Goal: Task Accomplishment & Management: Complete application form

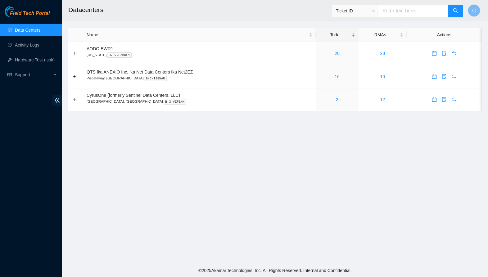
click at [31, 29] on link "Data Centers" at bounding box center [27, 30] width 25 height 5
click at [339, 77] on link "16" at bounding box center [337, 76] width 5 height 5
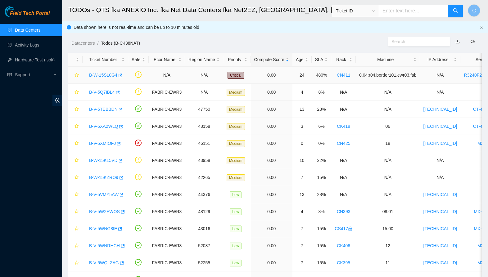
click at [100, 74] on link "B-W-15SL0G4" at bounding box center [103, 75] width 28 height 5
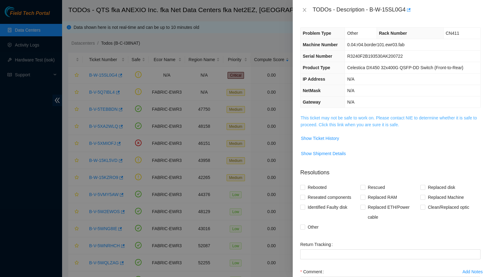
click at [392, 123] on link "This ticket may not be safe to work on. Please contact NIE to determine whether…" at bounding box center [388, 121] width 176 height 12
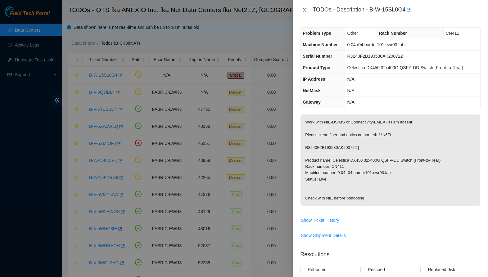
click at [303, 8] on icon "close" at bounding box center [304, 9] width 5 height 5
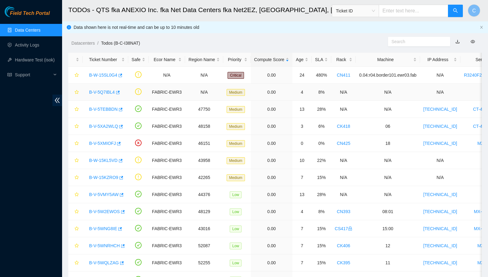
click at [102, 92] on link "B-V-5Q7IBL4" at bounding box center [102, 92] width 26 height 5
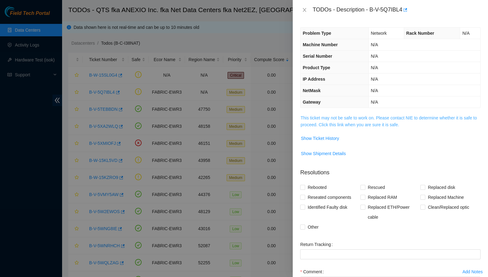
click at [388, 122] on link "This ticket may not be safe to work on. Please contact NIE to determine whether…" at bounding box center [388, 121] width 176 height 12
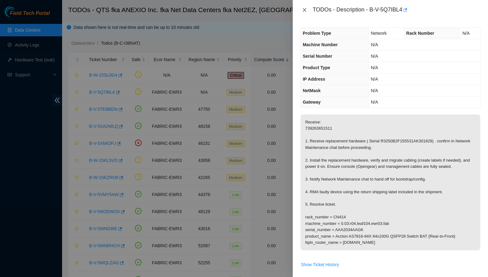
click at [305, 10] on icon "close" at bounding box center [304, 9] width 5 height 5
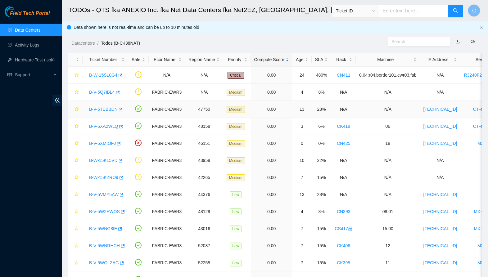
click at [102, 109] on link "B-V-5TEBBDN" at bounding box center [103, 109] width 29 height 5
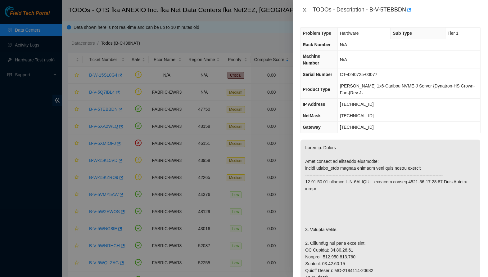
click at [304, 11] on icon "close" at bounding box center [304, 10] width 3 height 4
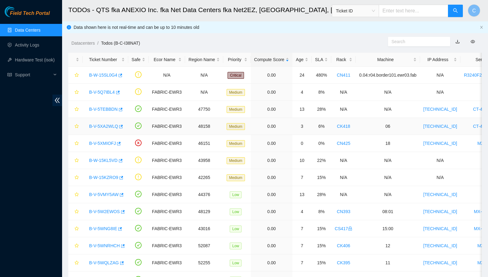
click at [104, 127] on link "B-V-5XA2WLQ" at bounding box center [103, 126] width 29 height 5
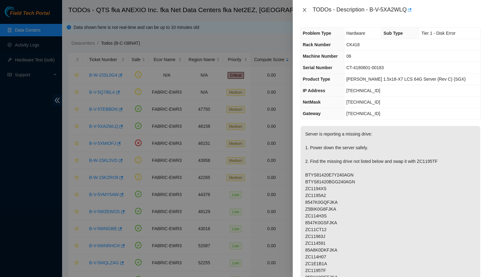
click at [303, 10] on icon "close" at bounding box center [304, 9] width 5 height 5
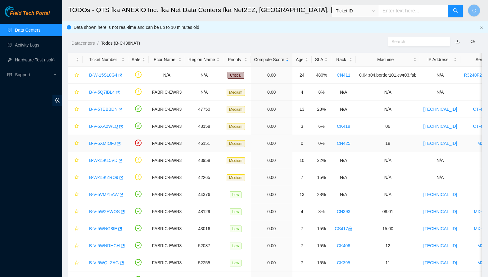
click at [104, 144] on link "B-V-5XMIOFJ" at bounding box center [102, 143] width 27 height 5
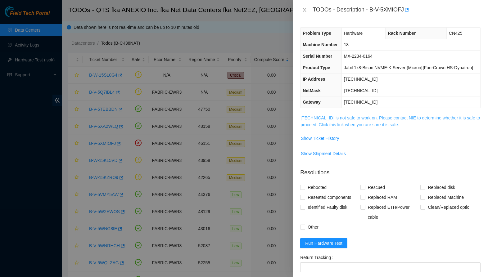
click at [353, 127] on link "[TECHNICAL_ID] is not safe to work on. Please contact NIE to determine whether …" at bounding box center [389, 121] width 179 height 12
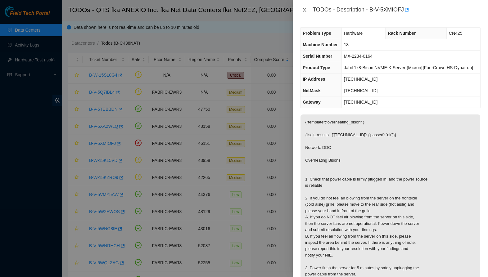
click at [305, 8] on icon "close" at bounding box center [304, 9] width 5 height 5
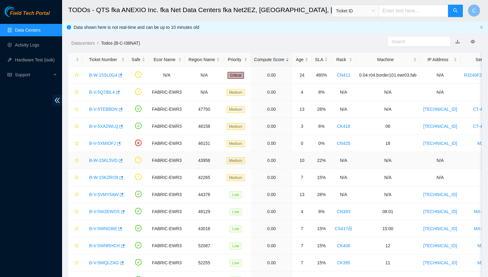
click at [101, 160] on link "B-W-15KL5VD" at bounding box center [103, 160] width 29 height 5
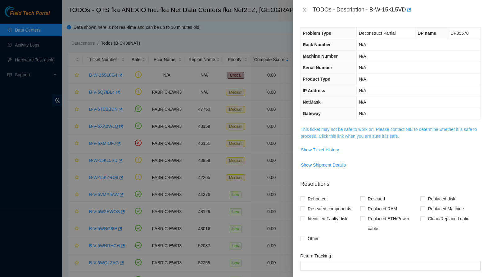
click at [342, 135] on link "This ticket may not be safe to work on. Please contact NIE to determine whether…" at bounding box center [388, 133] width 176 height 12
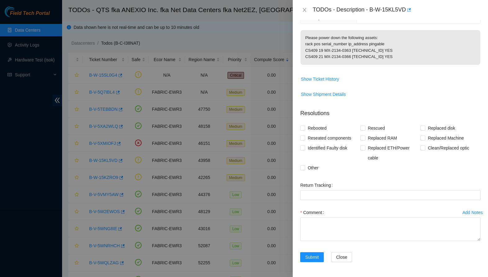
scroll to position [101, 0]
click at [307, 169] on span "Other" at bounding box center [313, 168] width 16 height 10
click at [304, 169] on input "Other" at bounding box center [302, 167] width 4 height 4
checkbox input "true"
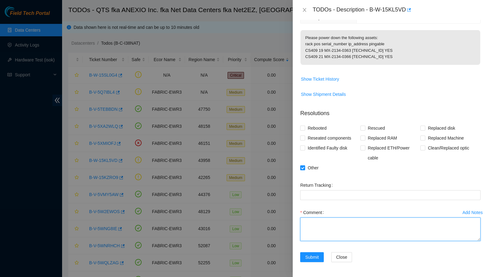
click at [325, 236] on textarea "Comment" at bounding box center [390, 230] width 180 height 24
click at [344, 223] on textarea "-Powered down assists." at bounding box center [390, 230] width 180 height 24
type textarea "-Powered down assets."
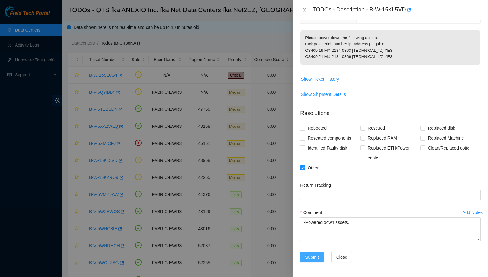
click at [316, 256] on span "Submit" at bounding box center [312, 257] width 14 height 7
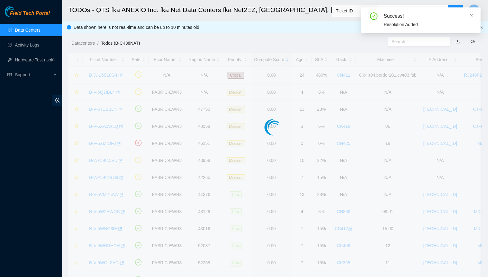
scroll to position [59, 0]
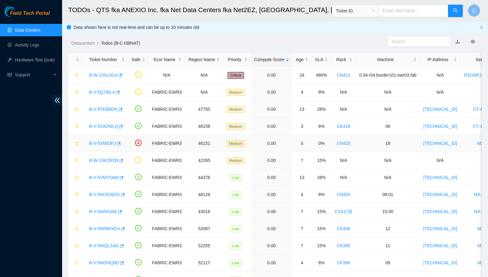
click at [105, 142] on link "B-V-5XMIOFJ" at bounding box center [102, 143] width 27 height 5
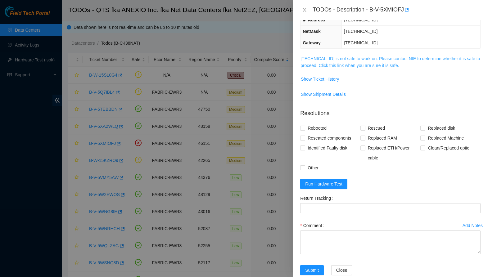
click at [376, 68] on link "[TECHNICAL_ID] is not safe to work on. Please contact NIE to determine whether …" at bounding box center [389, 62] width 179 height 12
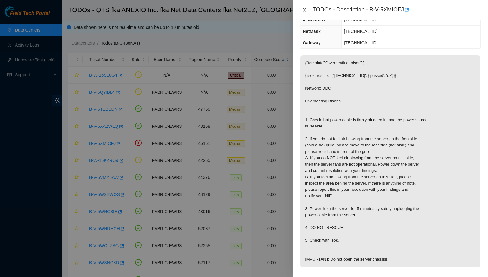
click at [303, 9] on icon "close" at bounding box center [304, 9] width 5 height 5
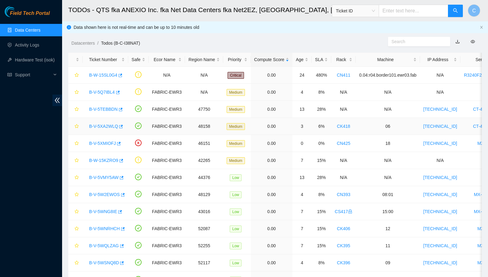
click at [100, 126] on link "B-V-5XA2WLQ" at bounding box center [103, 126] width 29 height 5
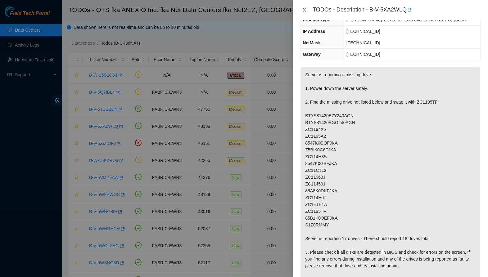
click at [303, 12] on icon "close" at bounding box center [304, 9] width 5 height 5
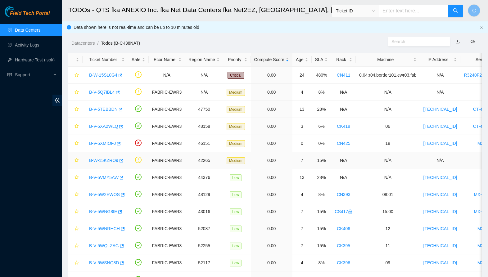
click at [107, 162] on link "B-W-15KZRO9" at bounding box center [103, 160] width 29 height 5
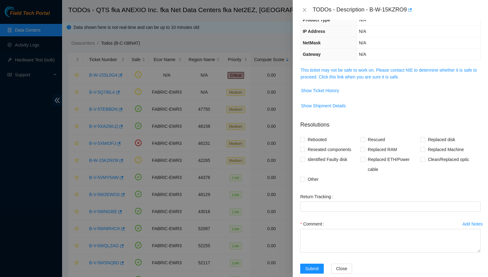
click at [369, 82] on td "This ticket may not be safe to work on. Please contact NIE to determine whether…" at bounding box center [390, 75] width 180 height 19
click at [369, 75] on link "This ticket may not be safe to work on. Please contact NIE to determine whether…" at bounding box center [388, 74] width 176 height 12
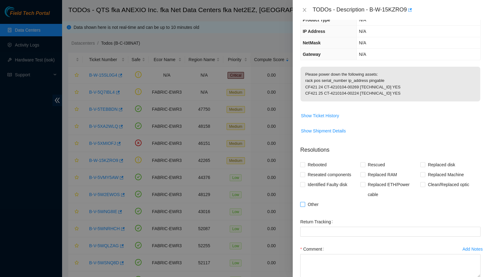
click at [304, 206] on input "Other" at bounding box center [302, 204] width 4 height 4
checkbox input "true"
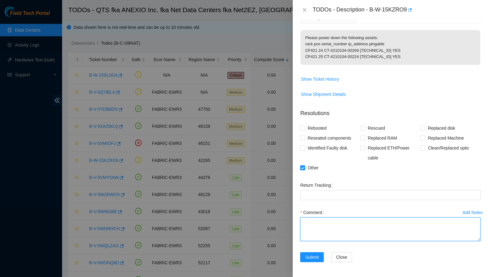
scroll to position [101, 0]
click at [342, 223] on textarea "Comment" at bounding box center [390, 230] width 180 height 24
type textarea "-Powered down assets."
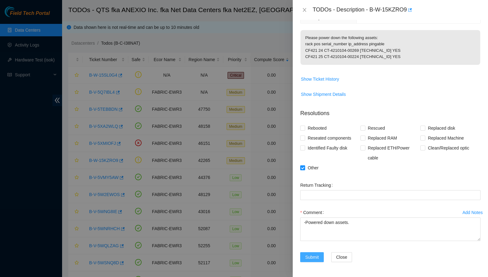
click at [316, 256] on span "Submit" at bounding box center [312, 257] width 14 height 7
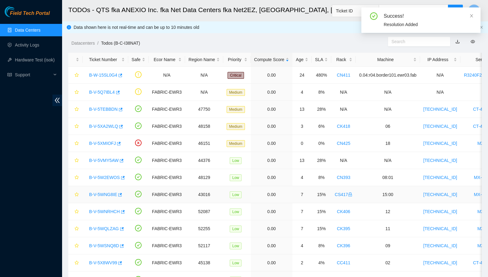
click at [98, 194] on link "B-V-5WNG8IE" at bounding box center [103, 194] width 28 height 5
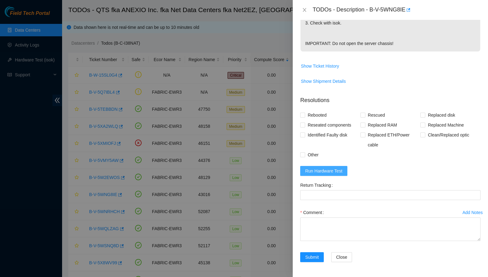
scroll to position [234, 0]
click at [322, 169] on span "Run Hardware Test" at bounding box center [323, 171] width 37 height 7
click at [315, 116] on span "Rebooted" at bounding box center [317, 115] width 24 height 10
click at [304, 116] on input "Rebooted" at bounding box center [302, 115] width 4 height 4
checkbox input "true"
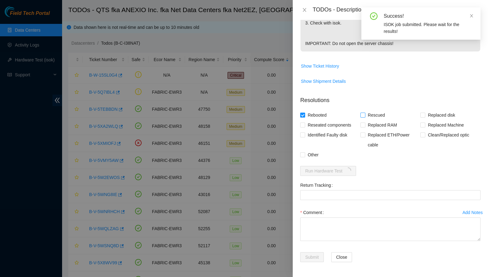
click at [378, 119] on span "Rescued" at bounding box center [376, 115] width 22 height 10
click at [365, 117] on input "Rescued" at bounding box center [362, 115] width 4 height 4
checkbox input "true"
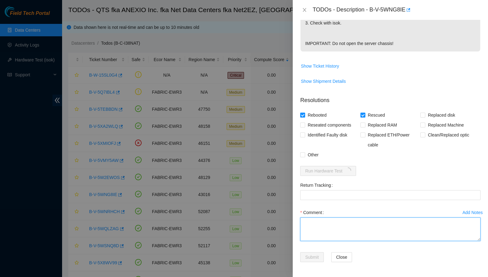
click at [349, 230] on textarea "Comment" at bounding box center [390, 230] width 180 height 24
paste textarea "-Safely powered down node. -Rescued and rebooted. -Configured and rebooted. -Ra…"
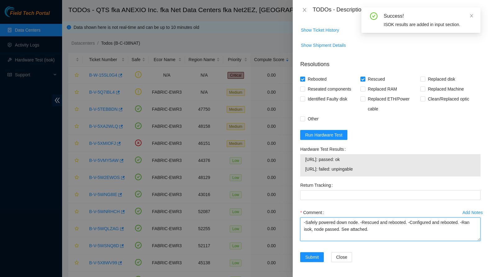
scroll to position [270, 0]
type textarea "-Safely powered down node. -Rescued and rebooted. -Configured and rebooted. -Ra…"
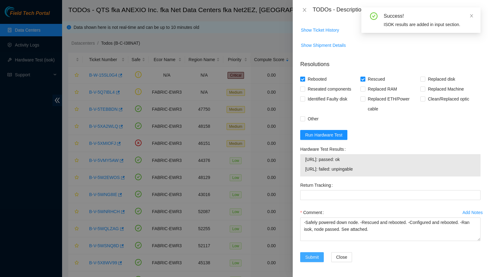
click at [312, 255] on span "Submit" at bounding box center [312, 257] width 14 height 7
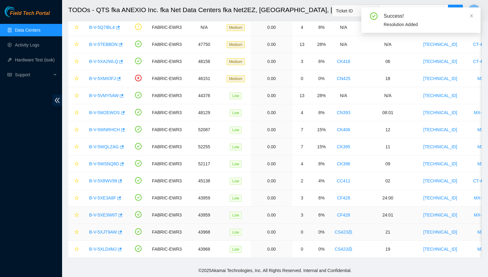
scroll to position [65, 0]
click at [104, 231] on link "B-V-5XJT9AW" at bounding box center [103, 232] width 28 height 5
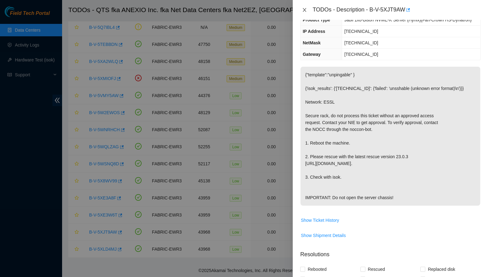
click at [302, 10] on icon "close" at bounding box center [304, 9] width 5 height 5
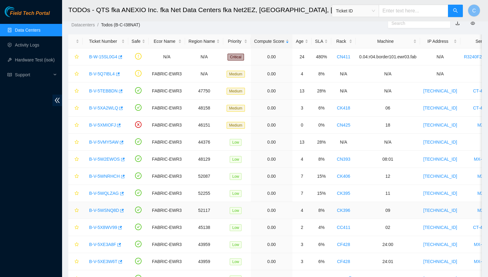
scroll to position [18, 0]
click at [101, 142] on link "B-V-5VMY5AW" at bounding box center [103, 142] width 29 height 5
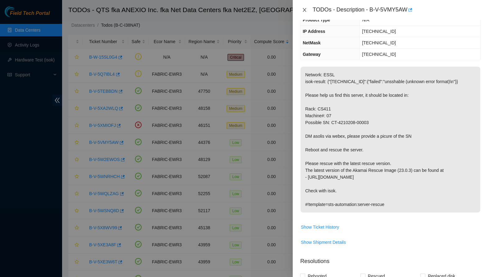
click at [306, 9] on icon "close" at bounding box center [304, 9] width 5 height 5
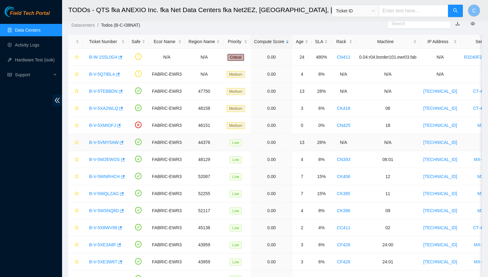
click at [107, 141] on link "B-V-5VMY5AW" at bounding box center [103, 142] width 29 height 5
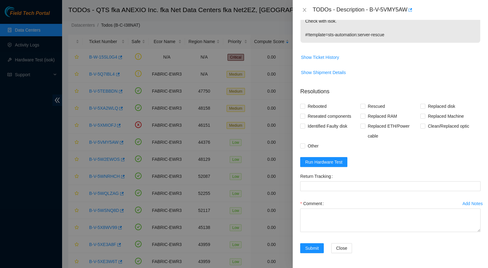
scroll to position [229, 0]
click at [374, 106] on span "Rescued" at bounding box center [376, 106] width 22 height 10
click at [365, 106] on input "Rescued" at bounding box center [362, 106] width 4 height 4
checkbox input "true"
click at [333, 161] on span "Run Hardware Test" at bounding box center [323, 162] width 37 height 7
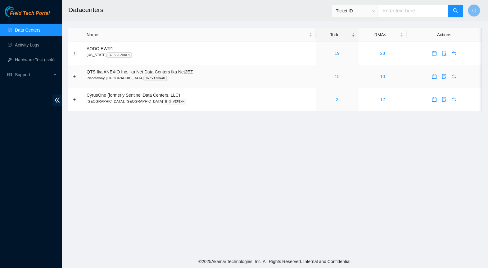
click at [340, 76] on link "15" at bounding box center [337, 76] width 5 height 5
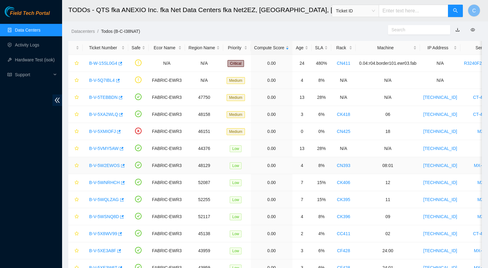
scroll to position [14, 0]
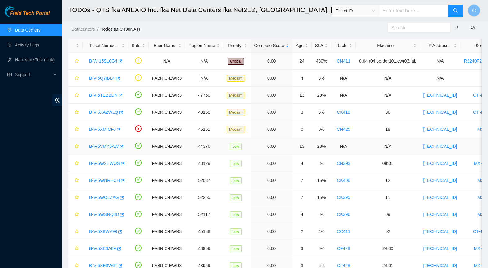
click at [104, 146] on link "B-V-5VMY5AW" at bounding box center [103, 146] width 29 height 5
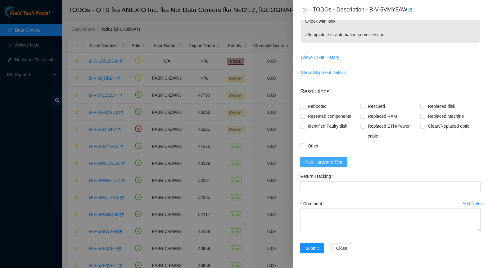
scroll to position [229, 0]
click at [345, 162] on button "Run Hardware Test" at bounding box center [323, 162] width 47 height 10
click at [370, 106] on span "Rescued" at bounding box center [376, 106] width 22 height 10
click at [365, 106] on input "Rescued" at bounding box center [362, 106] width 4 height 4
checkbox input "true"
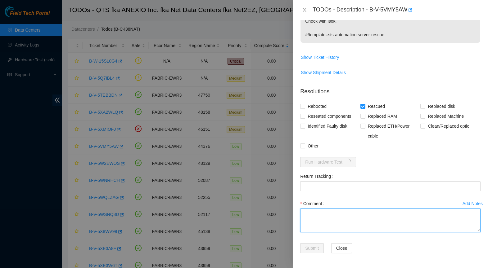
click at [373, 218] on textarea "Comment" at bounding box center [390, 221] width 180 height 24
paste textarea "-Safely powered down for ten minutes. Let power drain -Rescued and rebooted. -C…"
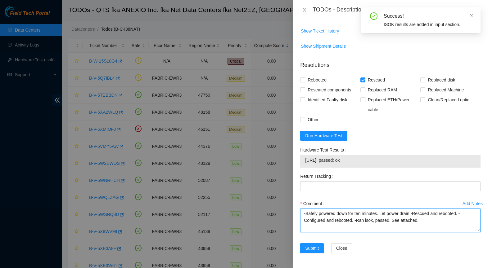
scroll to position [255, 0]
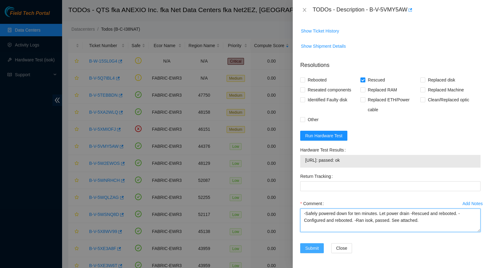
type textarea "-Safely powered down for ten minutes. Let power drain -Rescued and rebooted. -C…"
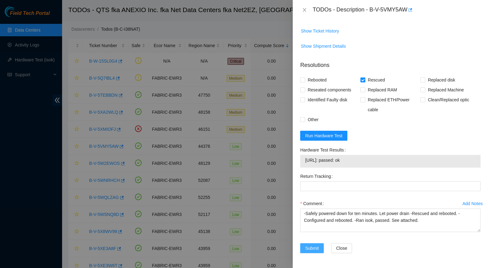
click at [314, 249] on span "Submit" at bounding box center [312, 248] width 14 height 7
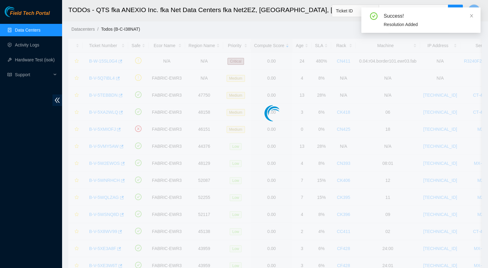
scroll to position [68, 0]
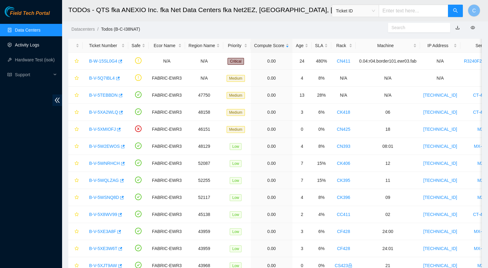
click at [32, 44] on link "Activity Logs" at bounding box center [27, 45] width 25 height 5
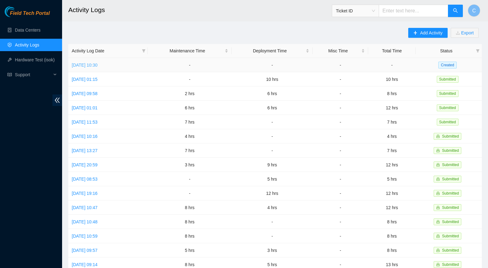
click at [94, 63] on link "Mon, 06 Oct 2025 10:30" at bounding box center [85, 65] width 26 height 5
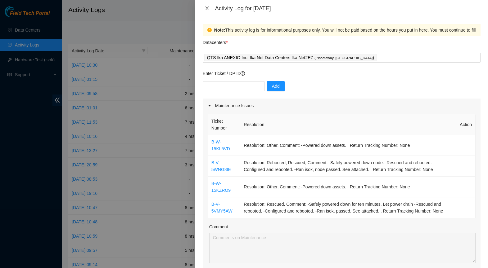
click at [209, 8] on icon "close" at bounding box center [207, 8] width 5 height 5
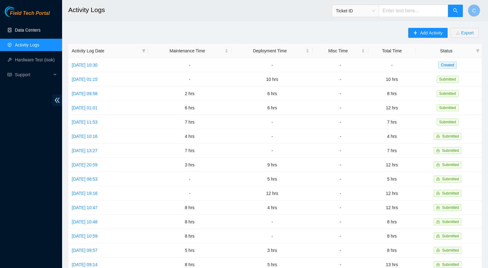
click at [21, 28] on link "Data Centers" at bounding box center [27, 30] width 25 height 5
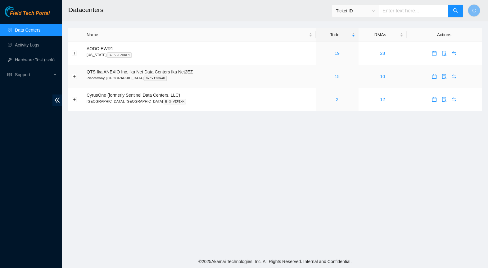
click at [339, 77] on link "15" at bounding box center [337, 76] width 5 height 5
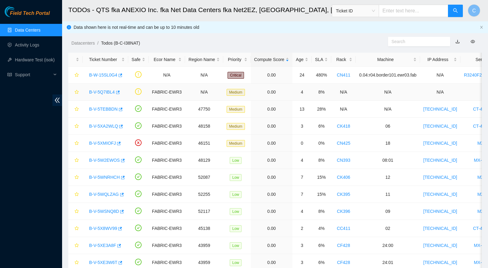
click at [106, 92] on link "B-V-5Q7IBL4" at bounding box center [102, 92] width 26 height 5
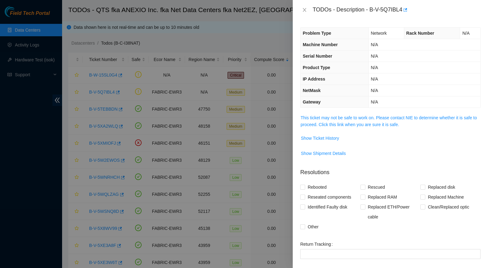
click at [336, 121] on span "This ticket may not be safe to work on. Please contact NIE to determine whether…" at bounding box center [390, 122] width 180 height 14
click at [336, 117] on link "This ticket may not be safe to work on. Please contact NIE to determine whether…" at bounding box center [388, 121] width 176 height 12
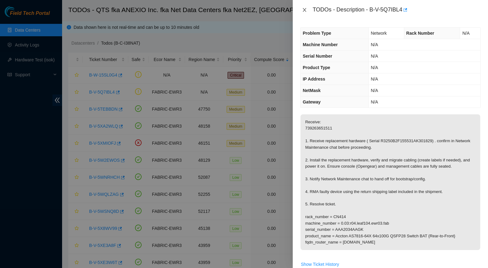
click at [304, 10] on icon "close" at bounding box center [304, 9] width 5 height 5
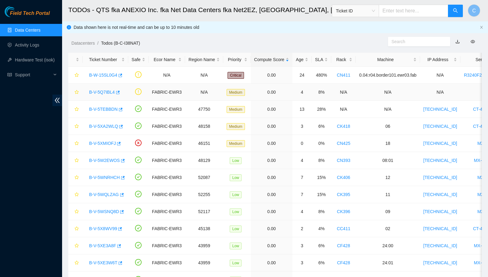
click at [99, 94] on link "B-V-5Q7IBL4" at bounding box center [102, 92] width 26 height 5
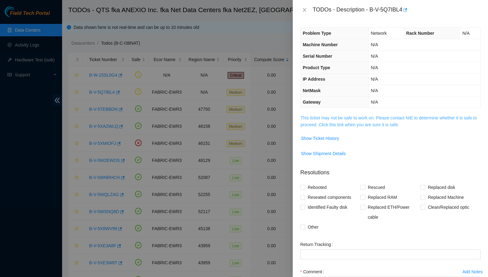
click at [378, 125] on link "This ticket may not be safe to work on. Please contact NIE to determine whether…" at bounding box center [388, 121] width 176 height 12
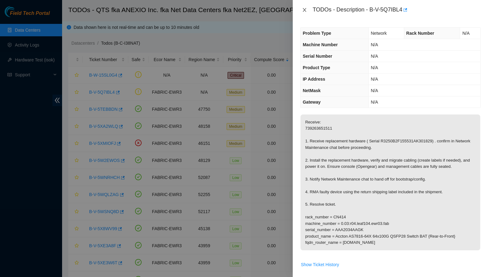
click at [305, 10] on icon "close" at bounding box center [304, 9] width 5 height 5
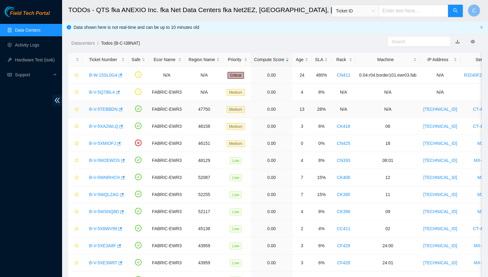
click at [99, 110] on link "B-V-5TEBBDN" at bounding box center [103, 109] width 29 height 5
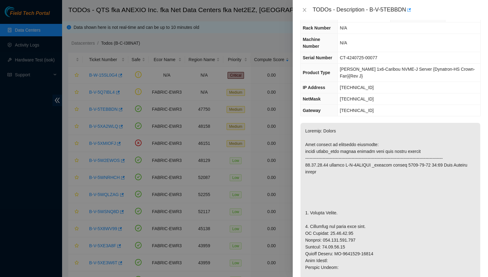
scroll to position [19, 0]
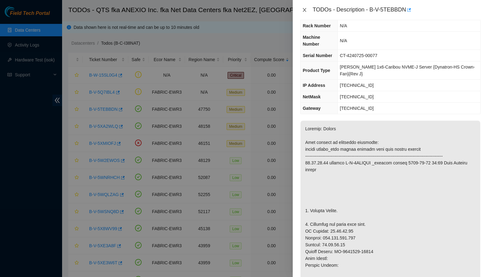
click at [303, 11] on icon "close" at bounding box center [304, 9] width 5 height 5
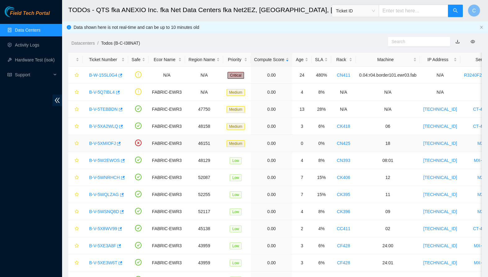
click at [111, 143] on link "B-V-5XMIOFJ" at bounding box center [102, 143] width 27 height 5
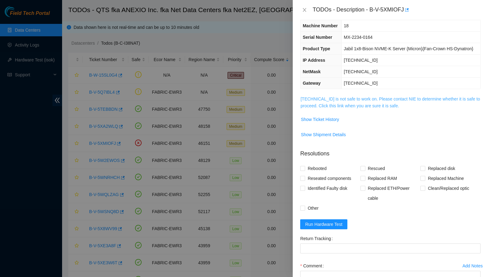
click at [365, 108] on link "[TECHNICAL_ID] is not safe to work on. Please contact NIE to determine whether …" at bounding box center [389, 103] width 179 height 12
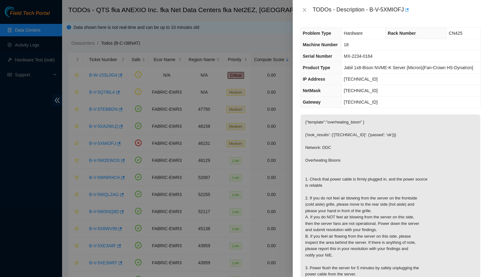
scroll to position [0, 0]
click at [302, 11] on icon "close" at bounding box center [304, 9] width 5 height 5
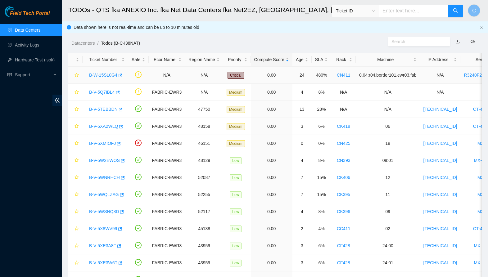
click at [99, 76] on link "B-W-15SL0G4" at bounding box center [103, 75] width 28 height 5
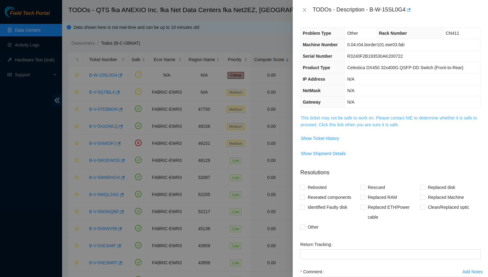
click at [352, 124] on link "This ticket may not be safe to work on. Please contact NIE to determine whether…" at bounding box center [388, 121] width 176 height 12
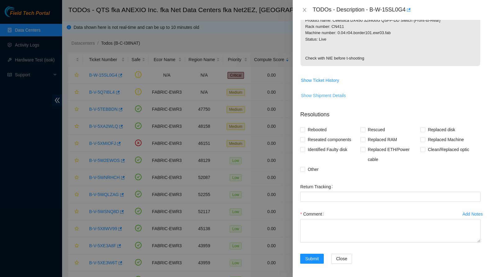
scroll to position [140, 0]
click at [313, 79] on span "Show Ticket History" at bounding box center [320, 80] width 38 height 7
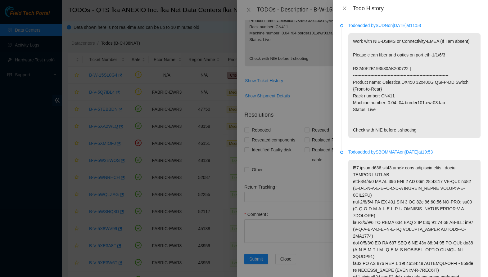
scroll to position [0, 0]
click at [344, 9] on icon "close" at bounding box center [344, 9] width 3 height 4
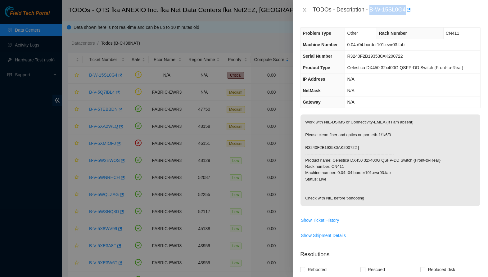
drag, startPoint x: 371, startPoint y: 10, endPoint x: 407, endPoint y: 11, distance: 36.7
click at [407, 11] on div "TODOs - Description - B-W-15SL0G4" at bounding box center [397, 10] width 168 height 10
copy div "B-W-15SL0G4"
click at [366, 19] on div "TODOs - Description - B-W-15SL0G4" at bounding box center [390, 10] width 195 height 20
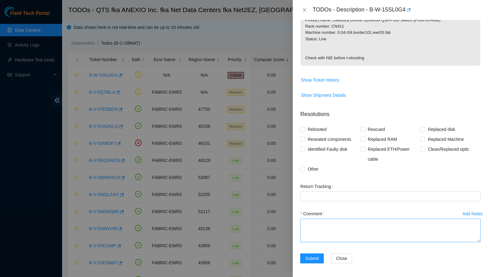
scroll to position [140, 0]
click at [340, 224] on textarea "Comment" at bounding box center [390, 231] width 180 height 24
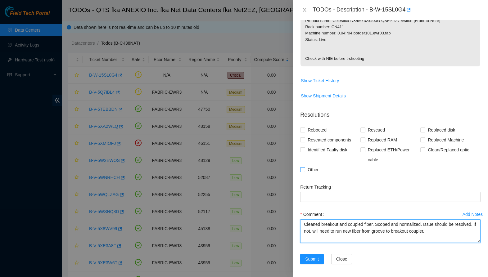
type textarea "Cleaned breakout and coupled fiber. Scoped and normalized. Issue should be reso…"
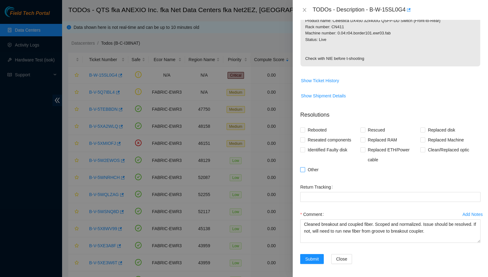
click at [308, 169] on span "Other" at bounding box center [313, 170] width 16 height 10
click at [304, 169] on input "Other" at bounding box center [302, 169] width 4 height 4
checkbox input "true"
click at [311, 262] on button "Submit" at bounding box center [312, 259] width 24 height 10
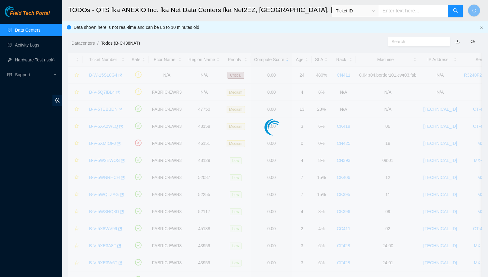
scroll to position [59, 0]
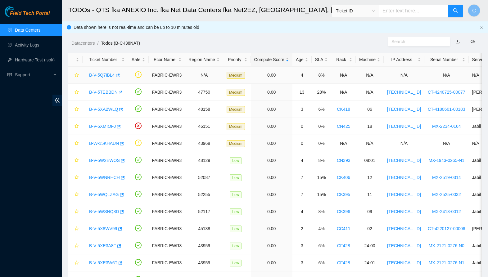
click at [103, 75] on link "B-V-5Q7IBL4" at bounding box center [102, 75] width 26 height 5
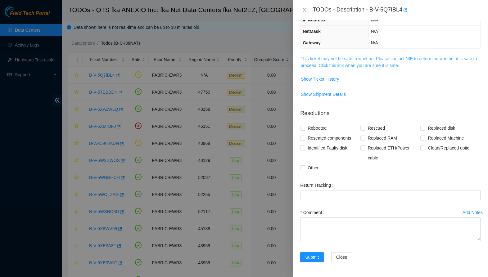
click at [384, 63] on link "This ticket may not be safe to work on. Please contact NIE to determine whether…" at bounding box center [388, 62] width 176 height 12
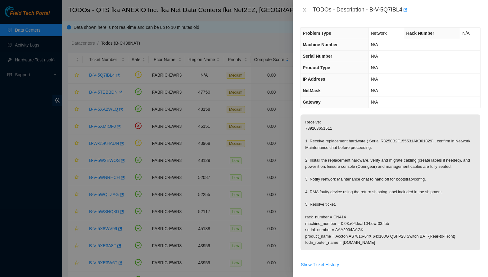
scroll to position [0, 0]
click at [305, 9] on icon "close" at bounding box center [304, 9] width 5 height 5
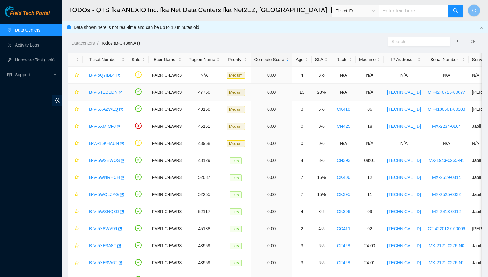
click at [100, 92] on link "B-V-5TEBBDN" at bounding box center [103, 92] width 29 height 5
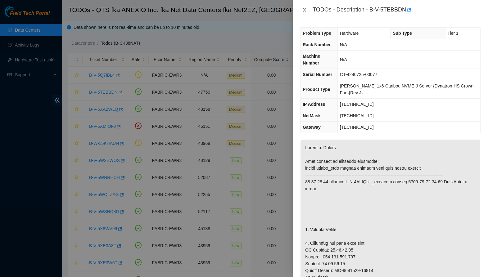
click at [301, 10] on button "Close" at bounding box center [304, 10] width 9 height 6
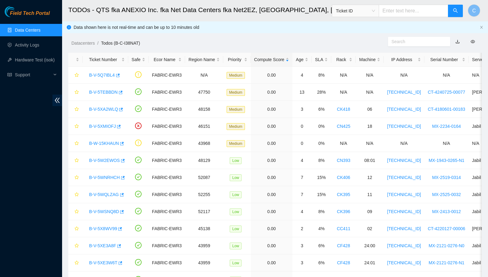
click at [33, 28] on link "Data Centers" at bounding box center [27, 30] width 25 height 5
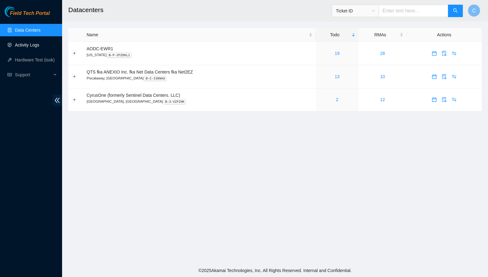
click at [34, 47] on link "Activity Logs" at bounding box center [27, 45] width 25 height 5
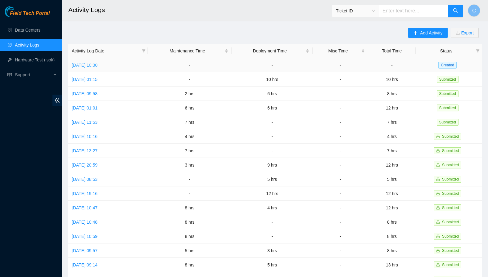
click at [94, 64] on link "Mon, 06 Oct 2025 10:30" at bounding box center [85, 65] width 26 height 5
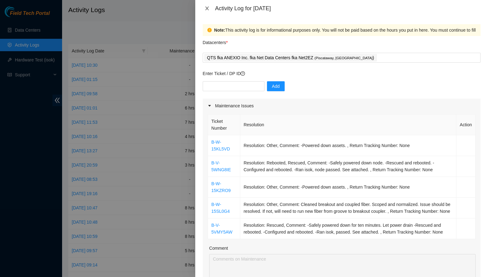
click at [206, 7] on icon "close" at bounding box center [206, 9] width 3 height 4
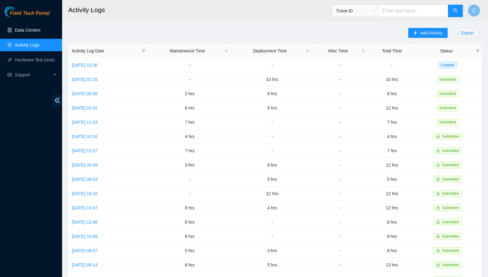
click at [21, 28] on link "Data Centers" at bounding box center [27, 30] width 25 height 5
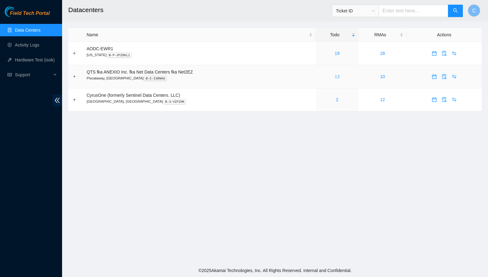
click at [340, 77] on link "13" at bounding box center [337, 76] width 5 height 5
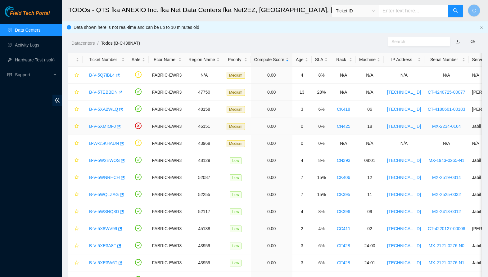
click at [99, 126] on link "B-V-5XMIOFJ" at bounding box center [102, 126] width 27 height 5
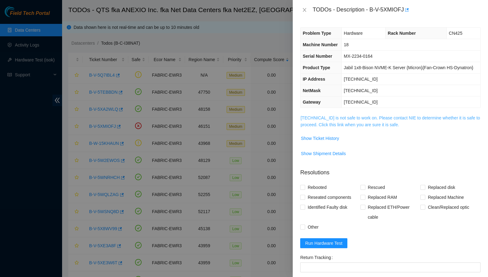
click at [336, 127] on link "[TECHNICAL_ID] is not safe to work on. Please contact NIE to determine whether …" at bounding box center [389, 121] width 179 height 12
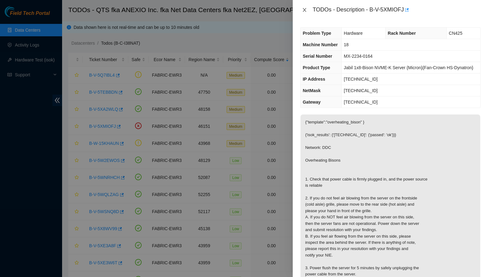
click at [305, 13] on button "Close" at bounding box center [304, 10] width 9 height 6
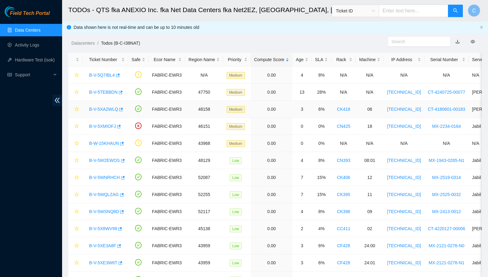
click at [108, 110] on link "B-V-5XA2WLQ" at bounding box center [103, 109] width 29 height 5
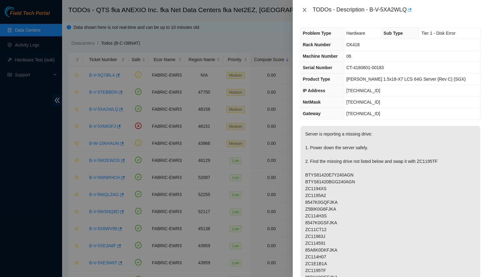
click at [304, 10] on icon "close" at bounding box center [304, 9] width 5 height 5
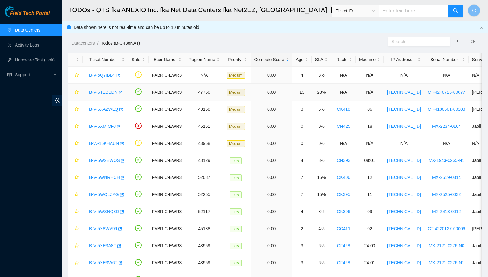
click at [111, 93] on link "B-V-5TEBBDN" at bounding box center [103, 92] width 29 height 5
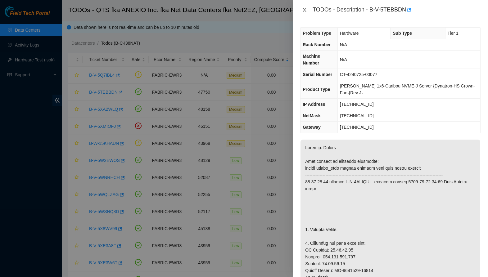
click at [304, 11] on icon "close" at bounding box center [304, 10] width 3 height 4
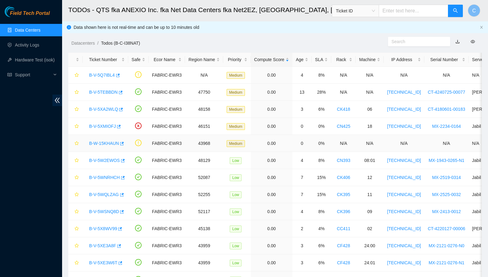
click at [105, 142] on link "B-W-15KHAUN" at bounding box center [104, 143] width 30 height 5
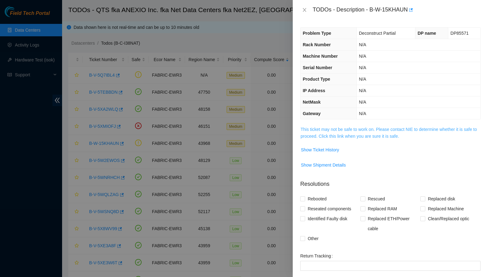
click at [357, 130] on link "This ticket may not be safe to work on. Please contact NIE to determine whether…" at bounding box center [388, 133] width 176 height 12
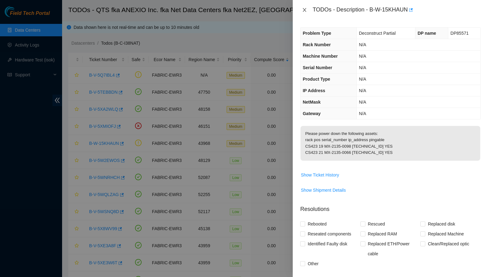
click at [304, 11] on icon "close" at bounding box center [304, 10] width 3 height 4
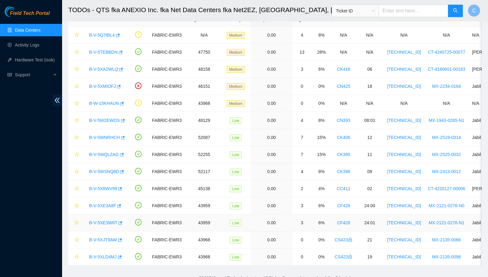
scroll to position [39, 0]
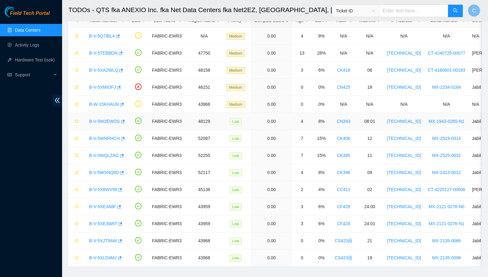
click at [101, 121] on link "B-V-5W2EWOS" at bounding box center [104, 121] width 31 height 5
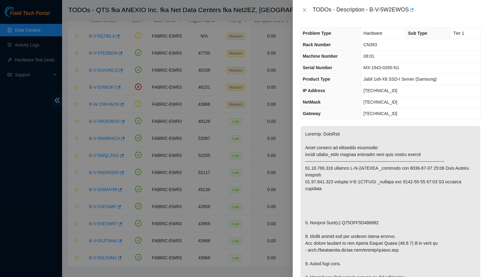
scroll to position [0, 0]
click at [304, 8] on icon "close" at bounding box center [304, 9] width 5 height 5
